Goal: Information Seeking & Learning: Learn about a topic

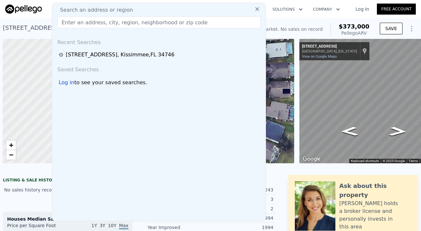
scroll to position [0, 27]
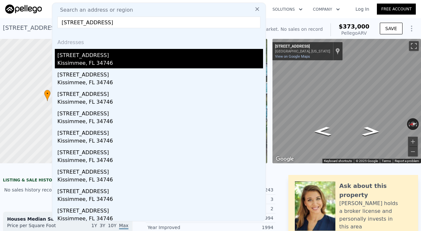
type input "[STREET_ADDRESS]"
click at [143, 56] on div "[STREET_ADDRESS]" at bounding box center [160, 54] width 206 height 10
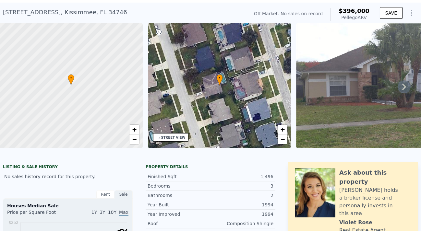
scroll to position [15, 0]
click at [407, 86] on icon at bounding box center [404, 87] width 13 height 13
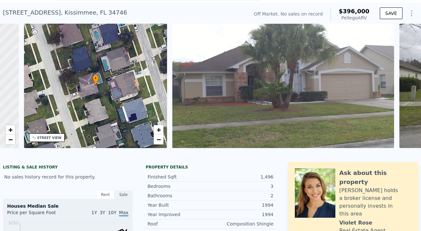
scroll to position [0, 151]
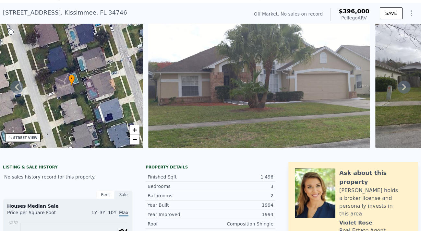
click at [404, 91] on icon at bounding box center [404, 87] width 13 height 13
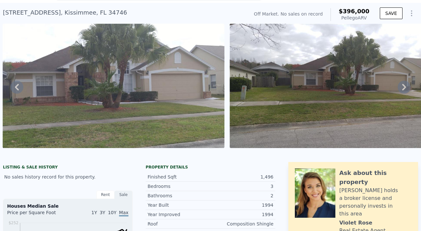
click at [404, 89] on icon at bounding box center [404, 87] width 4 height 6
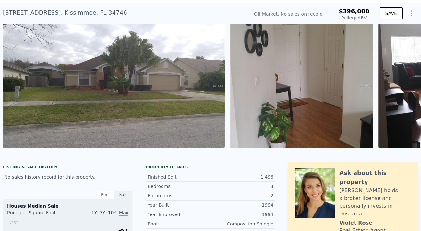
scroll to position [0, 524]
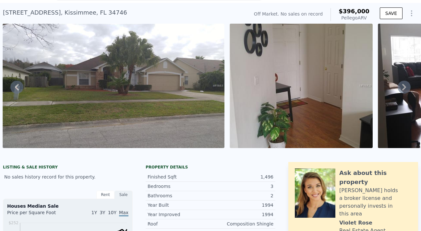
click at [404, 89] on icon at bounding box center [404, 87] width 4 height 6
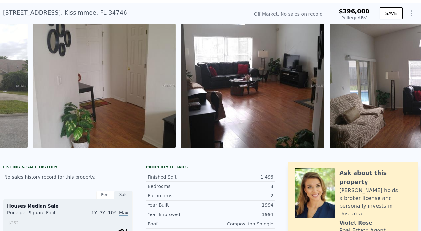
scroll to position [0, 751]
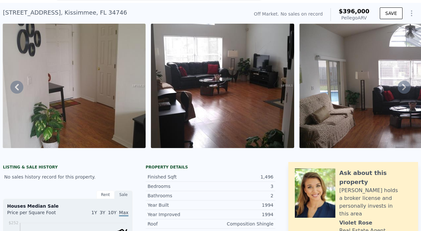
click at [404, 89] on icon at bounding box center [404, 87] width 13 height 13
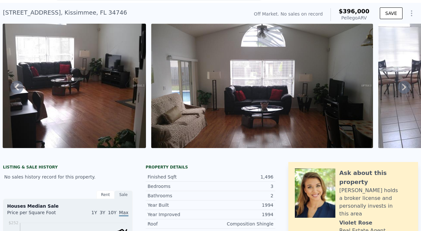
click at [404, 89] on icon at bounding box center [404, 87] width 13 height 13
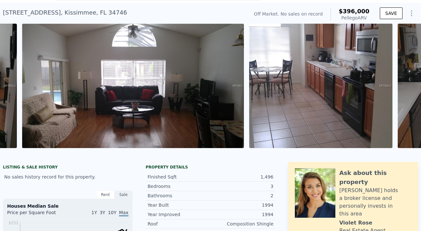
scroll to position [0, 1048]
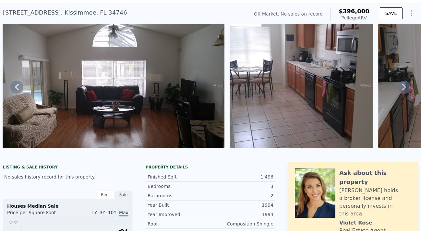
click at [404, 89] on icon at bounding box center [404, 87] width 13 height 13
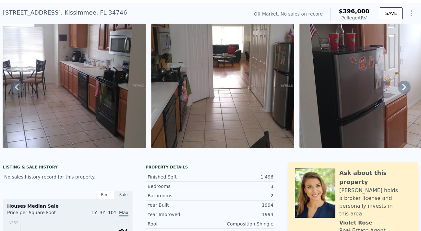
click at [405, 90] on icon at bounding box center [404, 87] width 13 height 13
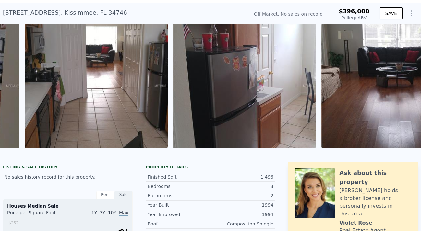
scroll to position [0, 1424]
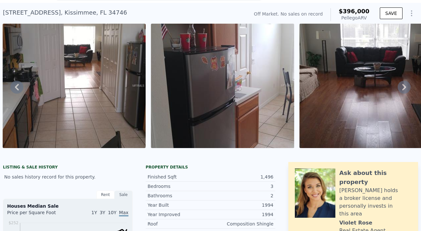
click at [405, 89] on icon at bounding box center [404, 87] width 13 height 13
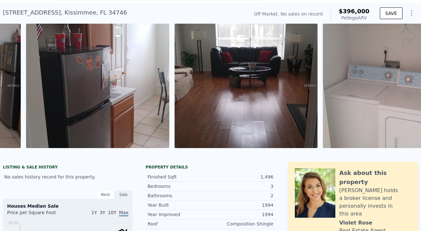
scroll to position [0, 1573]
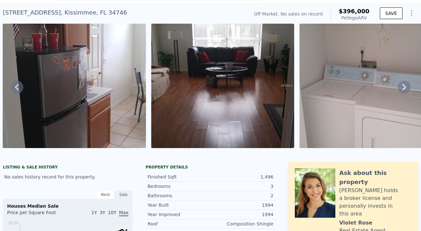
click at [405, 89] on icon at bounding box center [404, 87] width 13 height 13
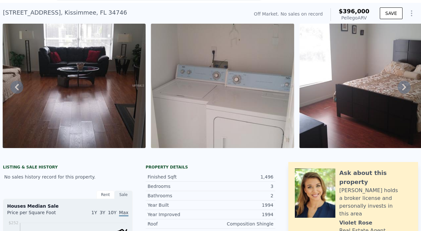
click at [405, 89] on icon at bounding box center [404, 87] width 13 height 13
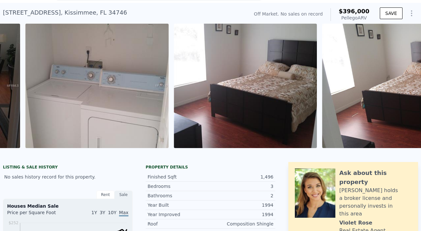
scroll to position [0, 1870]
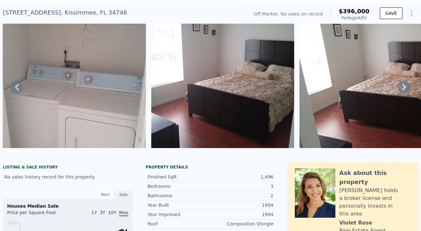
click at [404, 89] on icon at bounding box center [404, 87] width 4 height 6
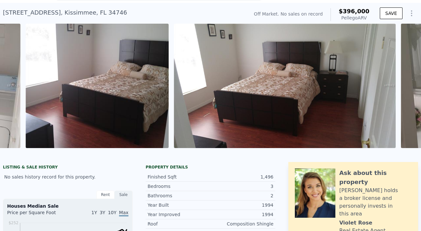
scroll to position [0, 2018]
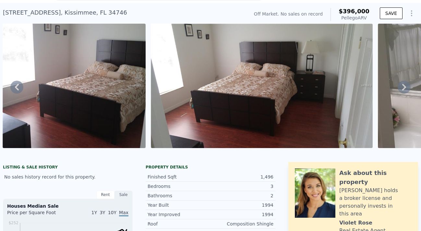
click at [404, 89] on icon at bounding box center [404, 87] width 4 height 6
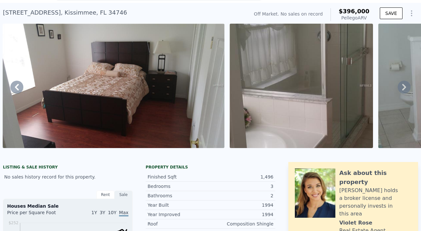
click at [404, 88] on icon at bounding box center [404, 87] width 4 height 6
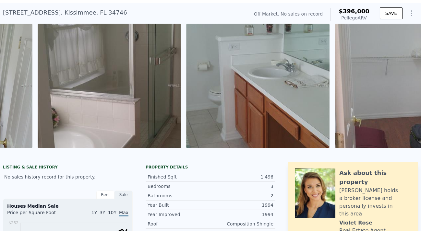
scroll to position [0, 2394]
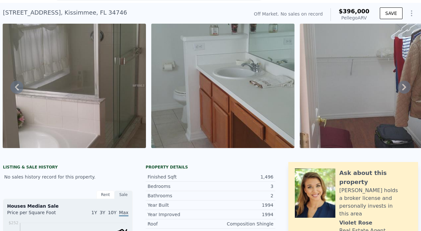
click at [404, 88] on icon at bounding box center [404, 87] width 4 height 6
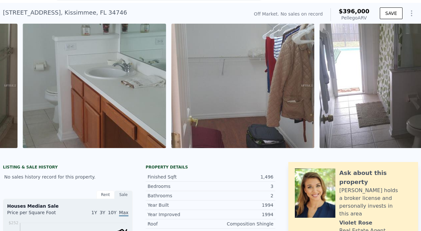
scroll to position [0, 2542]
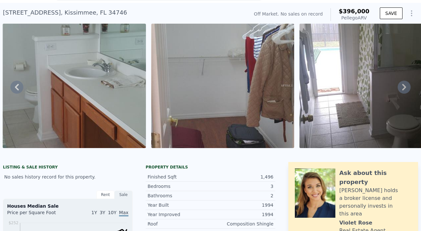
click at [404, 88] on icon at bounding box center [404, 87] width 4 height 6
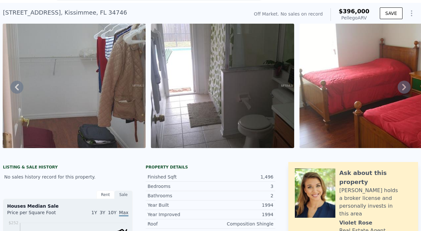
click at [404, 88] on icon at bounding box center [404, 87] width 4 height 6
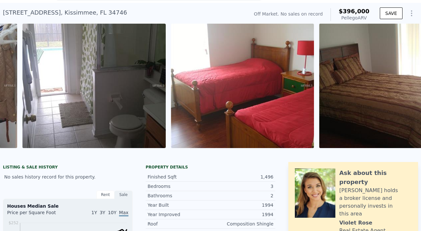
scroll to position [0, 2839]
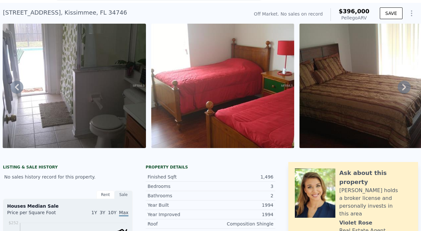
click at [404, 88] on icon at bounding box center [404, 87] width 4 height 6
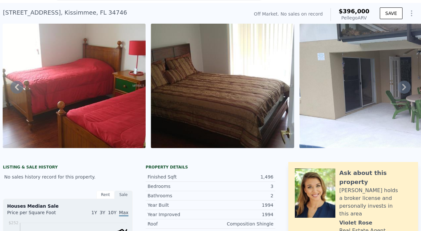
click at [404, 88] on icon at bounding box center [404, 87] width 4 height 6
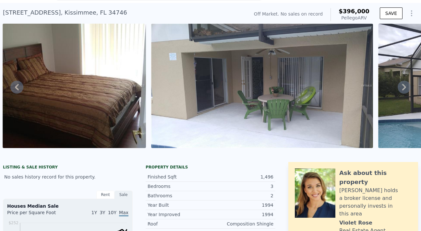
click at [404, 88] on icon at bounding box center [404, 87] width 4 height 6
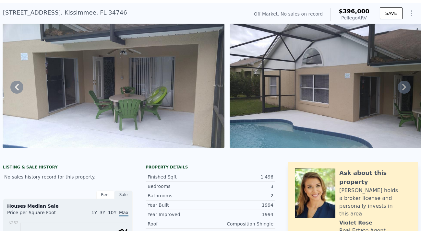
click at [404, 89] on icon at bounding box center [404, 87] width 4 height 6
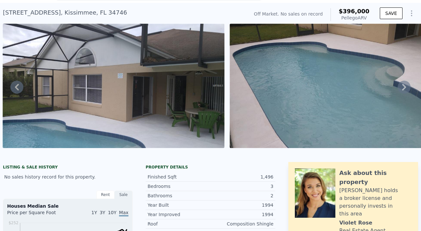
click at [404, 89] on icon at bounding box center [404, 87] width 4 height 6
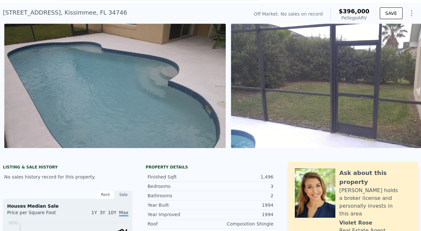
scroll to position [0, 3740]
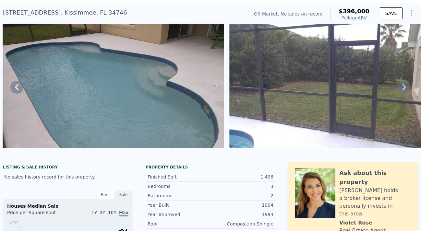
click at [404, 89] on icon at bounding box center [404, 87] width 4 height 6
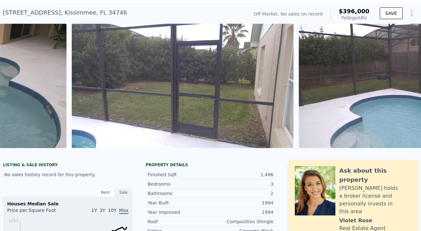
scroll to position [0, 3921]
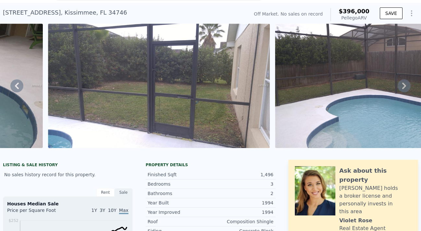
click at [404, 89] on icon at bounding box center [404, 86] width 13 height 13
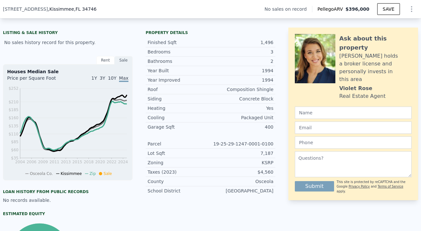
scroll to position [147, 0]
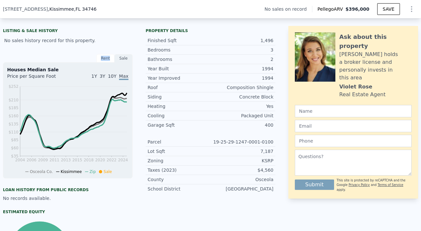
click at [100, 60] on div "Rent" at bounding box center [105, 58] width 18 height 8
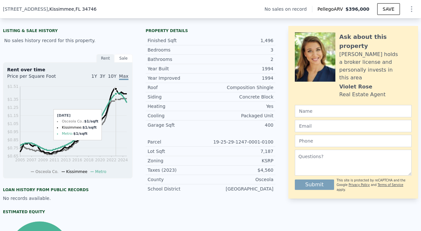
drag, startPoint x: 120, startPoint y: 94, endPoint x: 116, endPoint y: 93, distance: 4.3
click at [116, 93] on circle at bounding box center [116, 94] width 3 height 3
click at [129, 89] on div "Rent over time Price per Square Foot 1Y 3Y 10Y Max 2005 2007 2009 2011 2013 201…" at bounding box center [68, 120] width 130 height 117
